Goal: Information Seeking & Learning: Check status

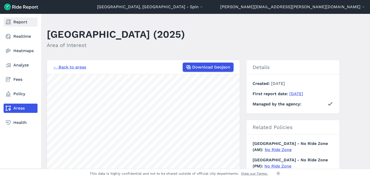
click at [12, 24] on link "Report" at bounding box center [21, 21] width 34 height 9
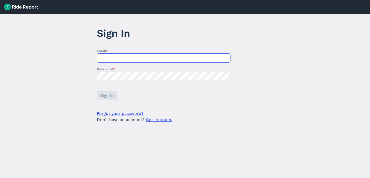
click at [177, 55] on input "Email *" at bounding box center [164, 57] width 134 height 9
type input "[PERSON_NAME][EMAIL_ADDRESS][PERSON_NAME][DOMAIN_NAME]"
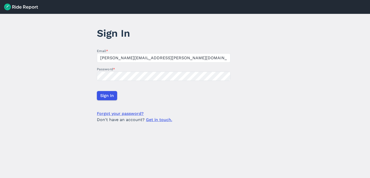
click at [108, 90] on form "Email * [PERSON_NAME][EMAIL_ADDRESS][PERSON_NAME][DOMAIN_NAME] Password * Sign …" at bounding box center [164, 86] width 134 height 75
click at [108, 94] on span "Sign In" at bounding box center [107, 96] width 14 height 6
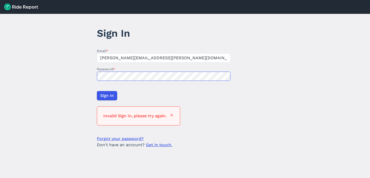
click at [88, 75] on main "Sign In Email * [PERSON_NAME][EMAIL_ADDRESS][PERSON_NAME][DOMAIN_NAME] Password…" at bounding box center [185, 96] width 370 height 164
click button at bounding box center [172, 116] width 4 height 6
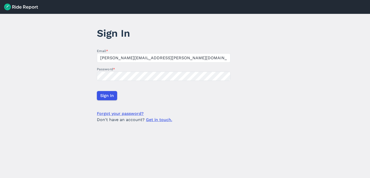
click at [108, 90] on form "Email * [PERSON_NAME][EMAIL_ADDRESS][PERSON_NAME][DOMAIN_NAME] Password * Sign …" at bounding box center [164, 86] width 134 height 75
click at [108, 93] on span "Sign In" at bounding box center [107, 96] width 14 height 6
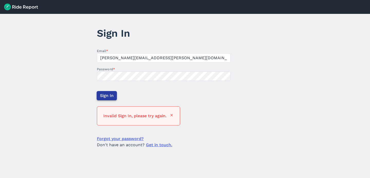
click at [108, 93] on span "Sign In" at bounding box center [107, 96] width 14 height 6
click at [135, 71] on label "Password *" at bounding box center [164, 69] width 134 height 5
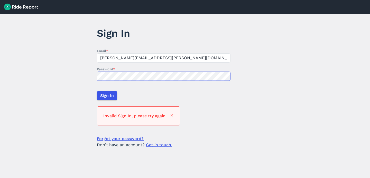
click at [84, 73] on main "Sign In Email * [PERSON_NAME][EMAIL_ADDRESS][PERSON_NAME][DOMAIN_NAME] Password…" at bounding box center [185, 96] width 370 height 164
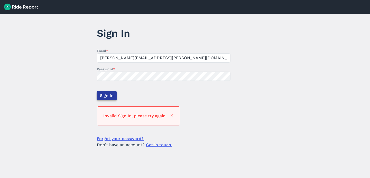
click at [107, 99] on button "Sign In" at bounding box center [107, 95] width 20 height 9
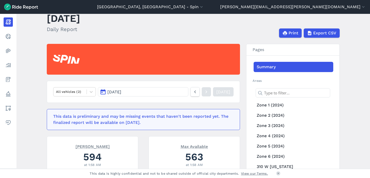
scroll to position [26, 0]
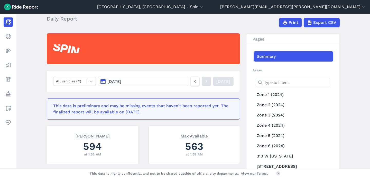
click at [141, 83] on button "[DATE]" at bounding box center [143, 81] width 90 height 9
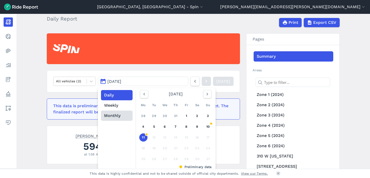
click at [117, 113] on button "Monthly" at bounding box center [117, 116] width 32 height 10
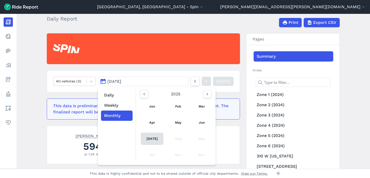
click at [142, 139] on link "[DATE]" at bounding box center [152, 139] width 23 height 12
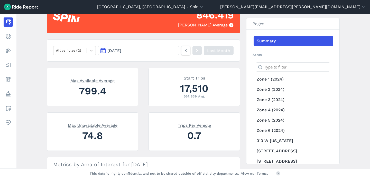
scroll to position [58, 0]
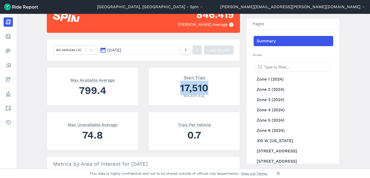
drag, startPoint x: 209, startPoint y: 87, endPoint x: 179, endPoint y: 88, distance: 30.6
click at [179, 88] on div "17,510" at bounding box center [194, 88] width 79 height 14
copy div "17,510"
click at [274, 80] on link "Zone 1 (2024)" at bounding box center [294, 79] width 80 height 10
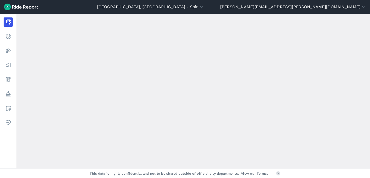
scroll to position [58, 0]
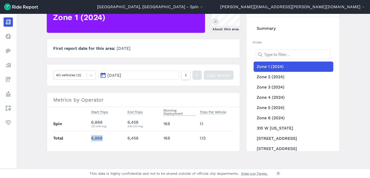
drag, startPoint x: 101, startPoint y: 139, endPoint x: 80, endPoint y: 139, distance: 21.6
click at [80, 139] on tr "Total 6,868 6,458 168 1.13" at bounding box center [143, 138] width 180 height 14
copy tr "6,868"
click at [286, 76] on link "Zone 2 (2024)" at bounding box center [294, 77] width 80 height 10
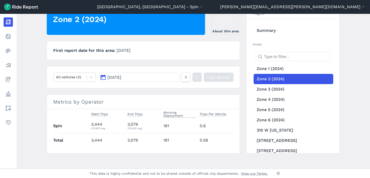
scroll to position [58, 0]
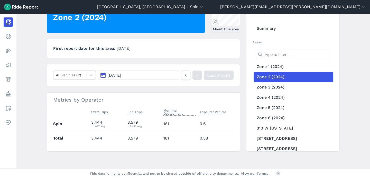
drag, startPoint x: 87, startPoint y: 138, endPoint x: 77, endPoint y: 138, distance: 10.5
click at [77, 138] on tr "Total 3,444 3,579 181 0.58" at bounding box center [143, 138] width 180 height 14
drag, startPoint x: 103, startPoint y: 139, endPoint x: 88, endPoint y: 138, distance: 14.7
click at [89, 138] on td "3,444" at bounding box center [107, 138] width 36 height 14
copy td "3,444"
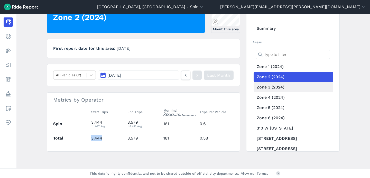
click at [279, 87] on link "Zone 3 (2024)" at bounding box center [294, 87] width 80 height 10
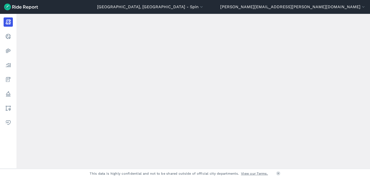
scroll to position [58, 0]
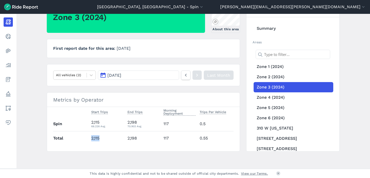
drag, startPoint x: 100, startPoint y: 138, endPoint x: 86, endPoint y: 139, distance: 14.6
click at [86, 139] on tr "Total 2,115 2,198 117 0.55" at bounding box center [143, 138] width 180 height 14
copy tr "2,115"
click at [267, 97] on link "Zone 4 (2024)" at bounding box center [294, 98] width 80 height 10
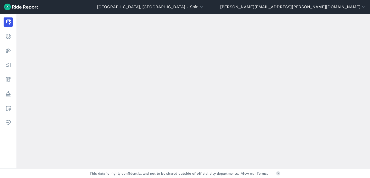
scroll to position [58, 0]
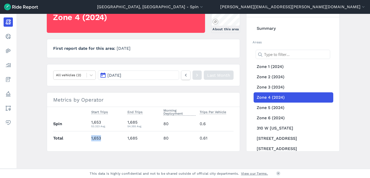
drag, startPoint x: 111, startPoint y: 141, endPoint x: 87, endPoint y: 137, distance: 24.4
click at [87, 137] on tr "Total 1,653 1,685 80 0.61" at bounding box center [143, 138] width 180 height 14
copy tr "1,653"
click at [283, 107] on link "Zone 5 (2024)" at bounding box center [294, 108] width 80 height 10
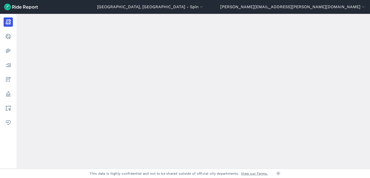
scroll to position [58, 0]
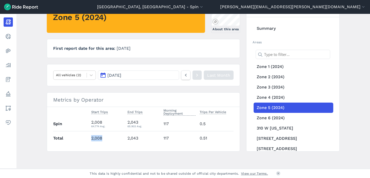
drag, startPoint x: 102, startPoint y: 137, endPoint x: 89, endPoint y: 140, distance: 13.3
click at [89, 140] on td "2,008" at bounding box center [107, 138] width 36 height 14
copy td "2,008"
click at [282, 121] on link "Zone 6 (2024)" at bounding box center [294, 118] width 80 height 10
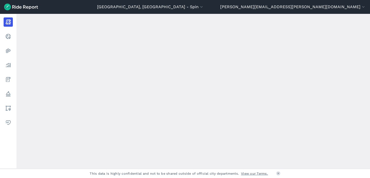
scroll to position [58, 0]
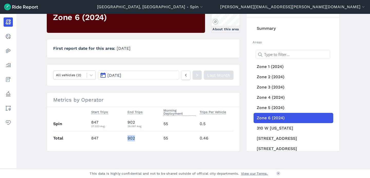
drag, startPoint x: 141, startPoint y: 142, endPoint x: 119, endPoint y: 139, distance: 21.9
click at [119, 139] on tr "Total 847 902 55 0.46" at bounding box center [143, 138] width 180 height 14
copy tr "902"
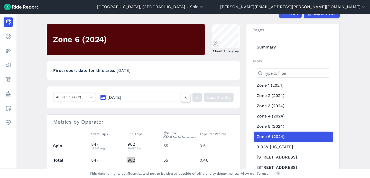
scroll to position [59, 0]
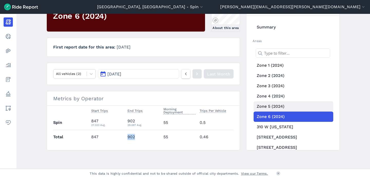
click at [268, 106] on link "Zone 5 (2024)" at bounding box center [294, 107] width 80 height 10
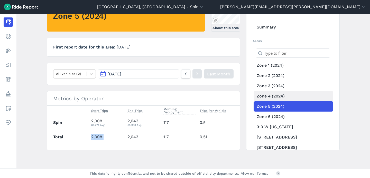
click at [291, 93] on link "Zone 4 (2024)" at bounding box center [294, 96] width 80 height 10
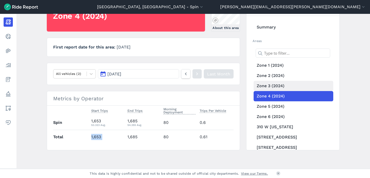
click at [274, 85] on link "Zone 3 (2024)" at bounding box center [294, 86] width 80 height 10
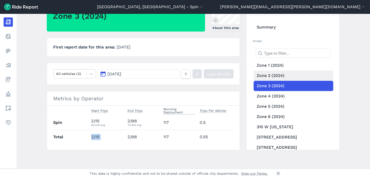
click at [290, 77] on link "Zone 2 (2024)" at bounding box center [294, 76] width 80 height 10
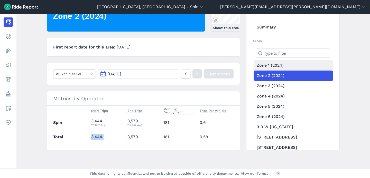
click at [285, 67] on link "Zone 1 (2024)" at bounding box center [294, 65] width 80 height 10
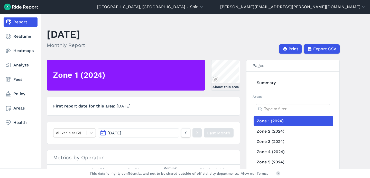
click at [8, 23] on icon at bounding box center [8, 22] width 6 height 6
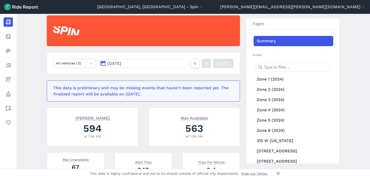
scroll to position [45, 0]
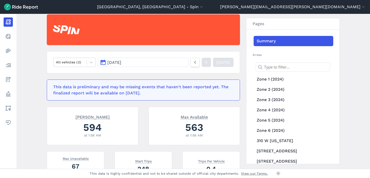
click at [158, 61] on button "[DATE]" at bounding box center [143, 62] width 90 height 9
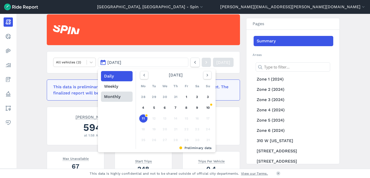
click at [114, 93] on button "Monthly" at bounding box center [117, 97] width 32 height 10
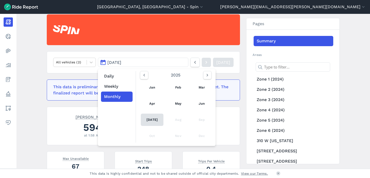
click at [150, 118] on link "[DATE]" at bounding box center [152, 120] width 23 height 12
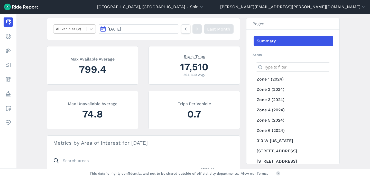
scroll to position [96, 0]
